Goal: Transaction & Acquisition: Purchase product/service

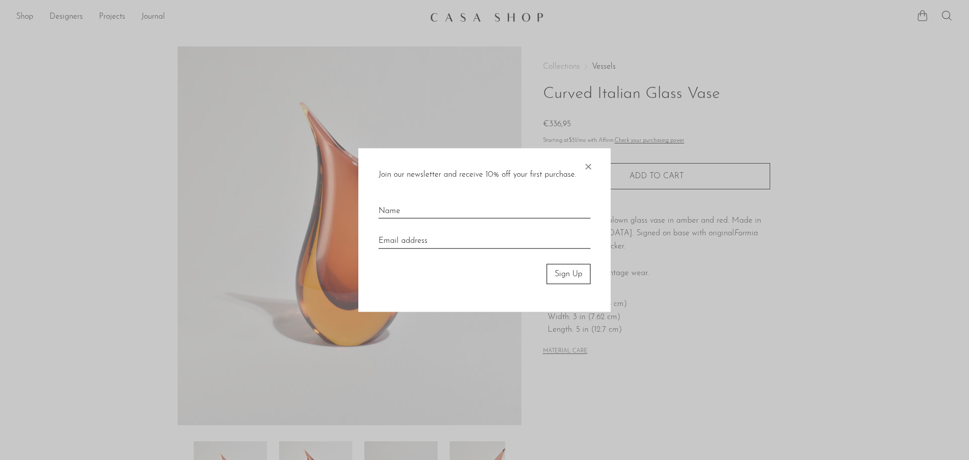
drag, startPoint x: 781, startPoint y: 130, endPoint x: 747, endPoint y: 109, distance: 39.2
click at [781, 130] on div at bounding box center [484, 230] width 969 height 460
click at [594, 166] on div "Join our newsletter and receive 10% off your first purchase. × Sign Up" at bounding box center [484, 230] width 252 height 164
click at [591, 163] on span "×" at bounding box center [588, 164] width 10 height 32
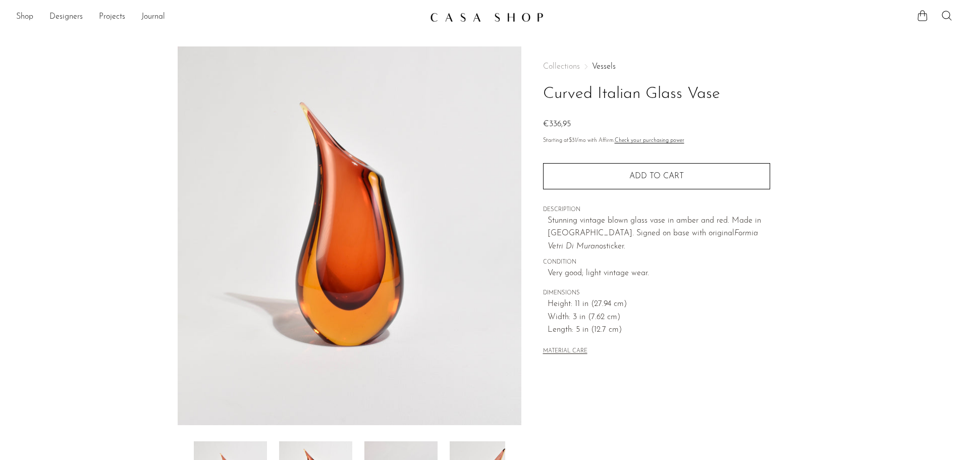
drag, startPoint x: 543, startPoint y: 90, endPoint x: 724, endPoint y: 92, distance: 181.3
click at [724, 92] on h1 "Curved Italian Glass Vase" at bounding box center [656, 94] width 227 height 26
copy h1 "Curved Italian Glass Vase"
drag, startPoint x: 544, startPoint y: 292, endPoint x: 639, endPoint y: 333, distance: 104.0
click at [639, 333] on div "Collections Vessels Curved Italian Glass Vase €336,95 Starting at $31 /mo with …" at bounding box center [656, 209] width 227 height 327
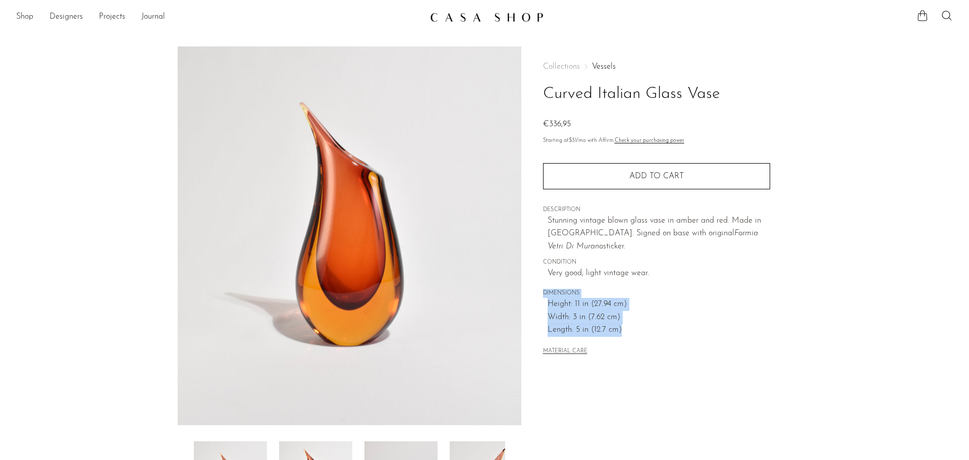
copy div "DIMENSIONS Height: 11 in (27.94 cm) Width: 3 in (7.62 cm) Length: 5 in (12.7 cm)"
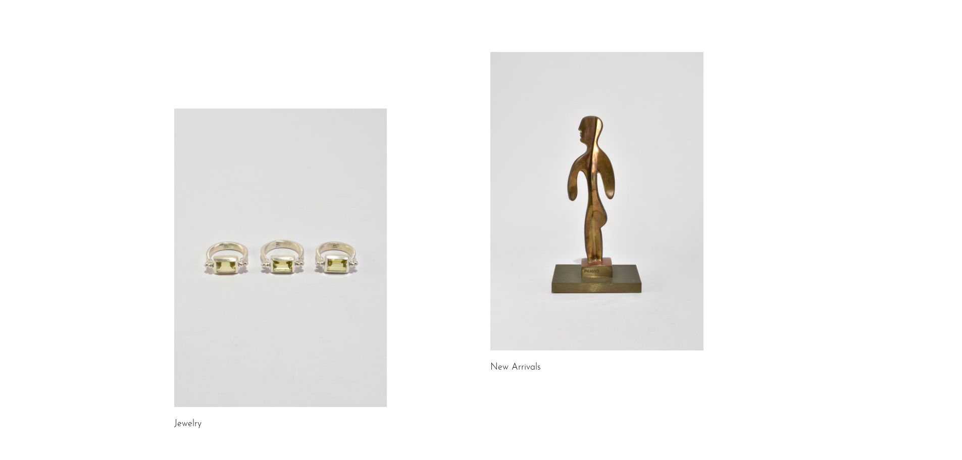
scroll to position [17, 0]
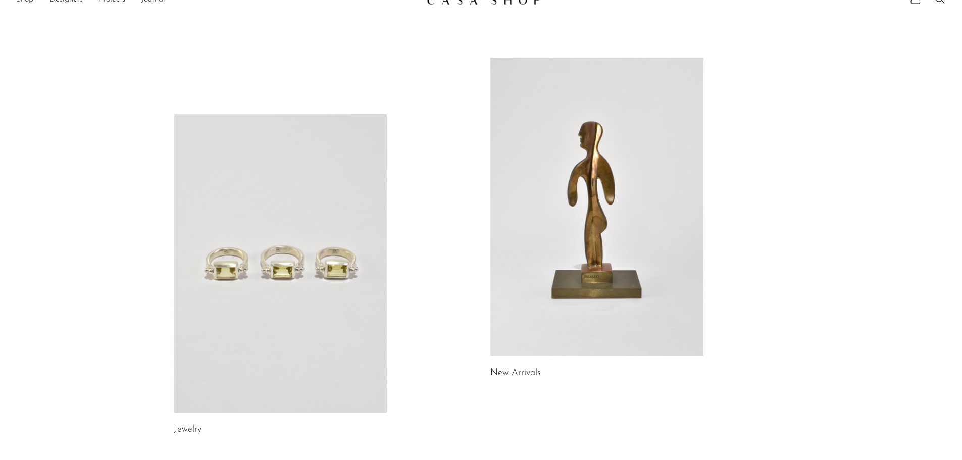
click at [598, 185] on link at bounding box center [596, 207] width 213 height 298
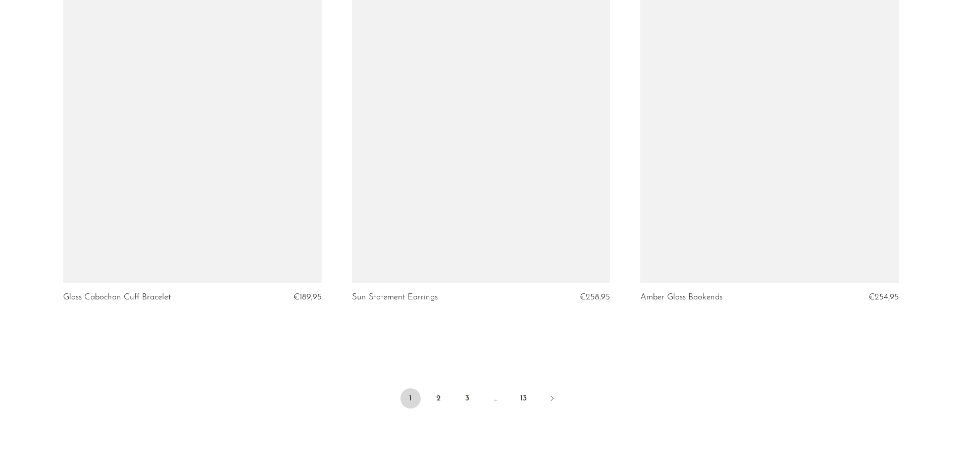
scroll to position [4742, 0]
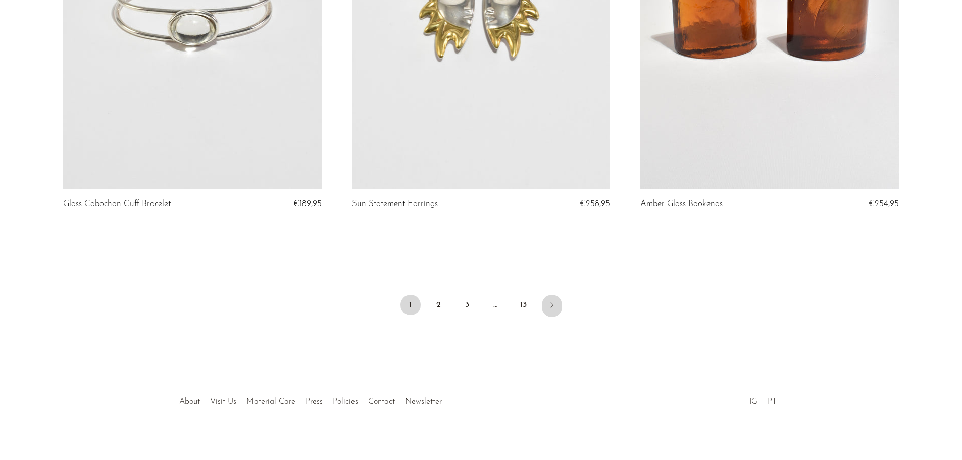
click at [549, 301] on icon "Next" at bounding box center [552, 305] width 8 height 8
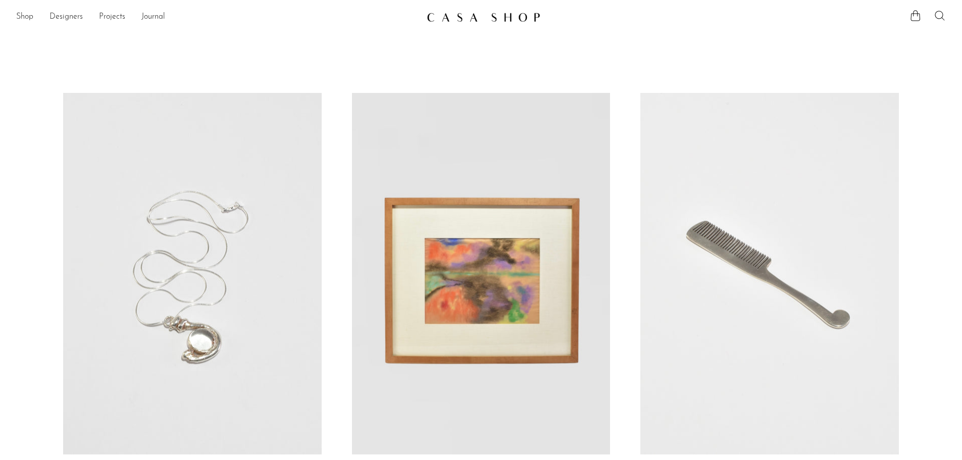
click at [943, 17] on icon at bounding box center [939, 16] width 12 height 12
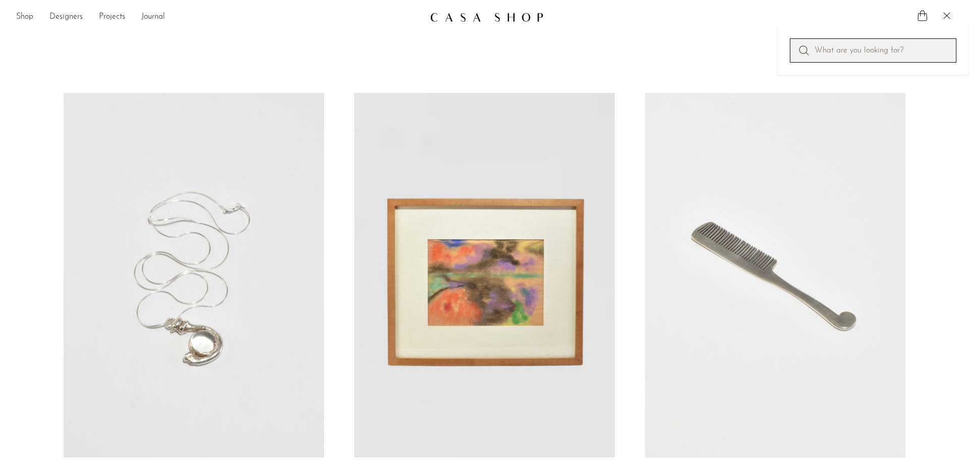
type input "f"
type input "glass jugs"
